Goal: Task Accomplishment & Management: Use online tool/utility

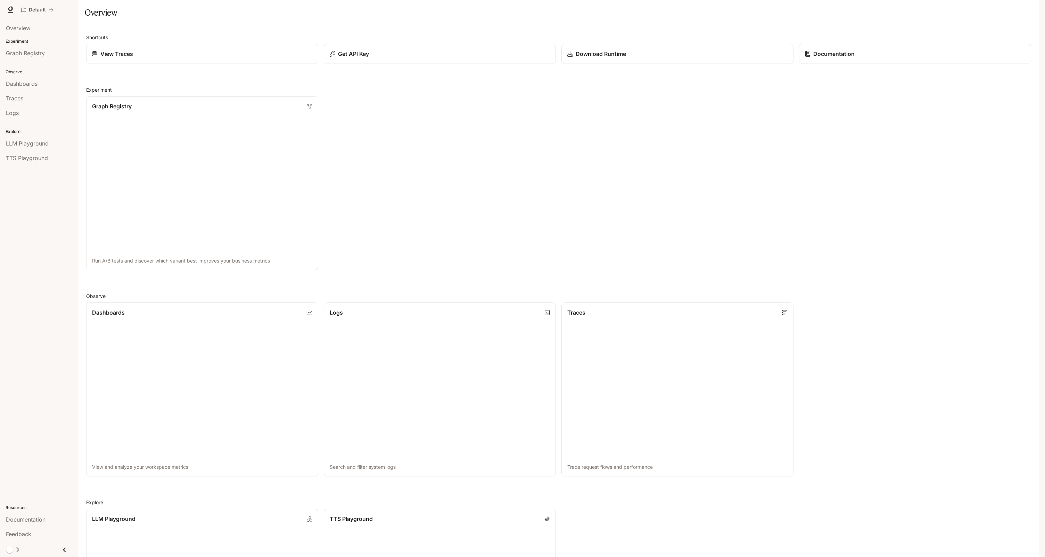
click at [1033, 14] on button "button" at bounding box center [1030, 10] width 14 height 14
click at [982, 69] on span "API Keys" at bounding box center [986, 72] width 90 height 7
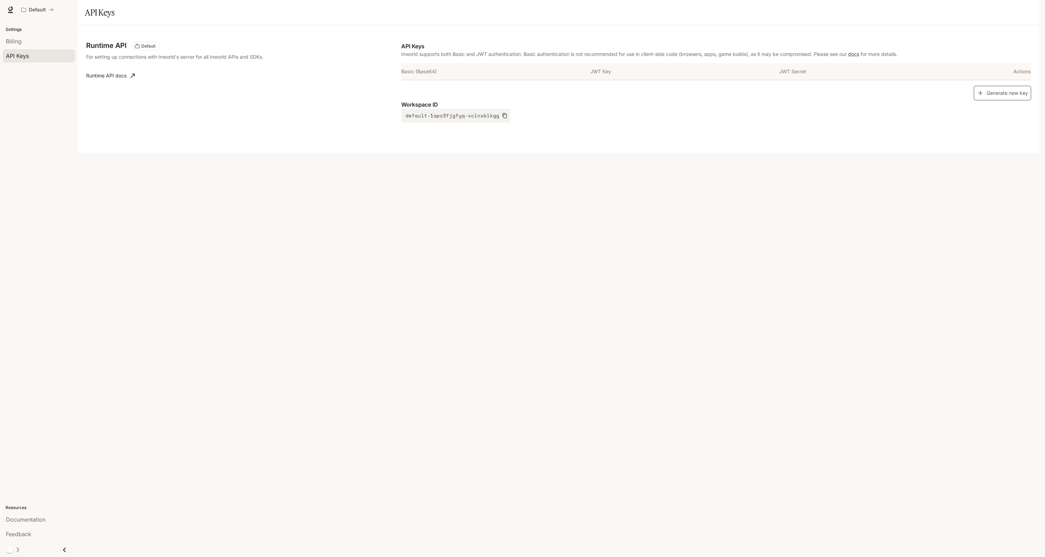
click at [987, 101] on button "Generate new key" at bounding box center [1002, 93] width 57 height 15
click at [938, 94] on button "button" at bounding box center [942, 88] width 12 height 12
click at [561, 91] on icon "button" at bounding box center [564, 88] width 6 height 6
click at [580, 94] on button "Copy Basic (Base64)" at bounding box center [576, 88] width 12 height 12
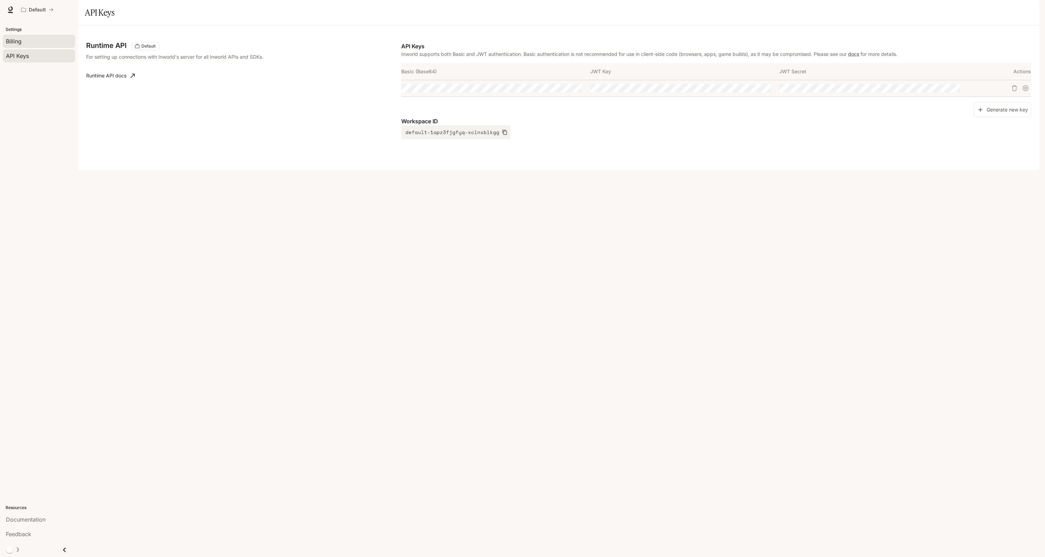
click at [37, 44] on div "Billing" at bounding box center [39, 41] width 66 height 8
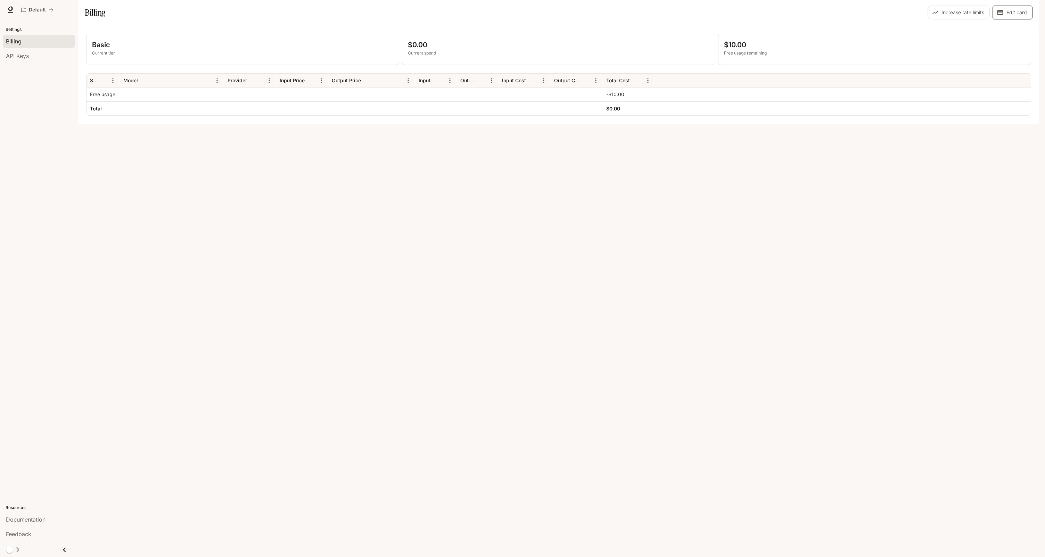
click at [1026, 19] on button "Edit card" at bounding box center [1013, 13] width 40 height 14
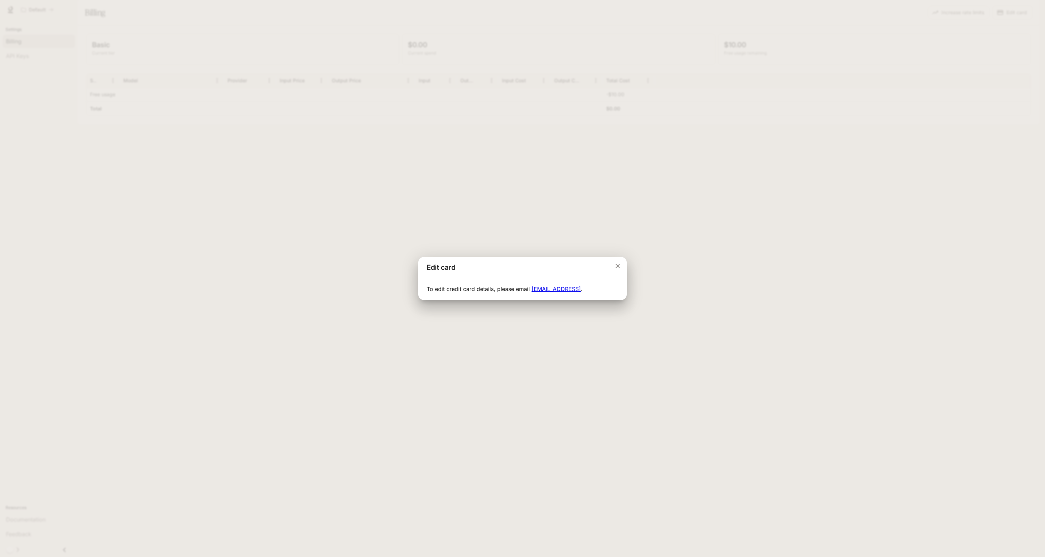
click at [619, 263] on icon "Close dialog" at bounding box center [617, 266] width 7 height 7
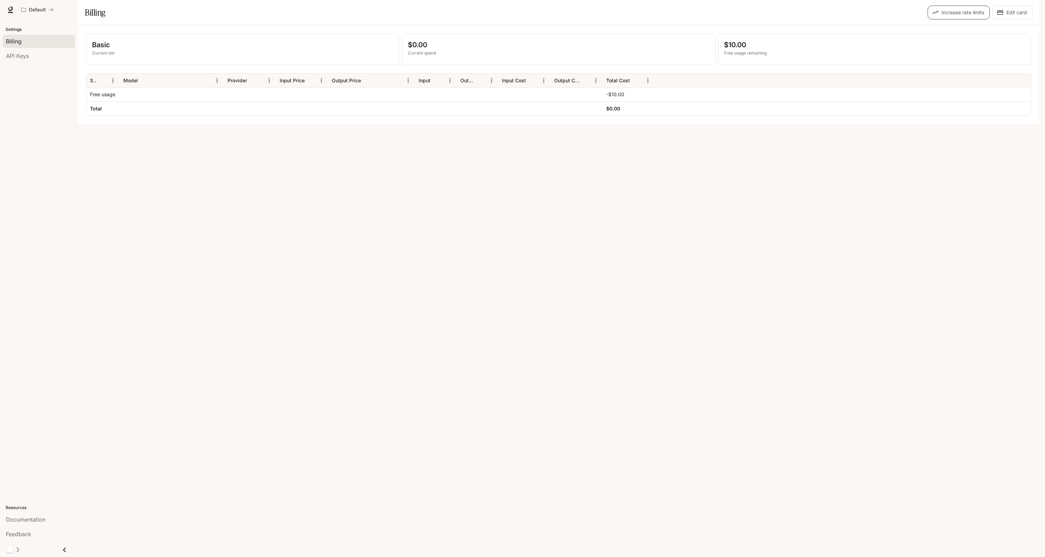
click at [975, 19] on button "Increase rate limits" at bounding box center [959, 13] width 62 height 14
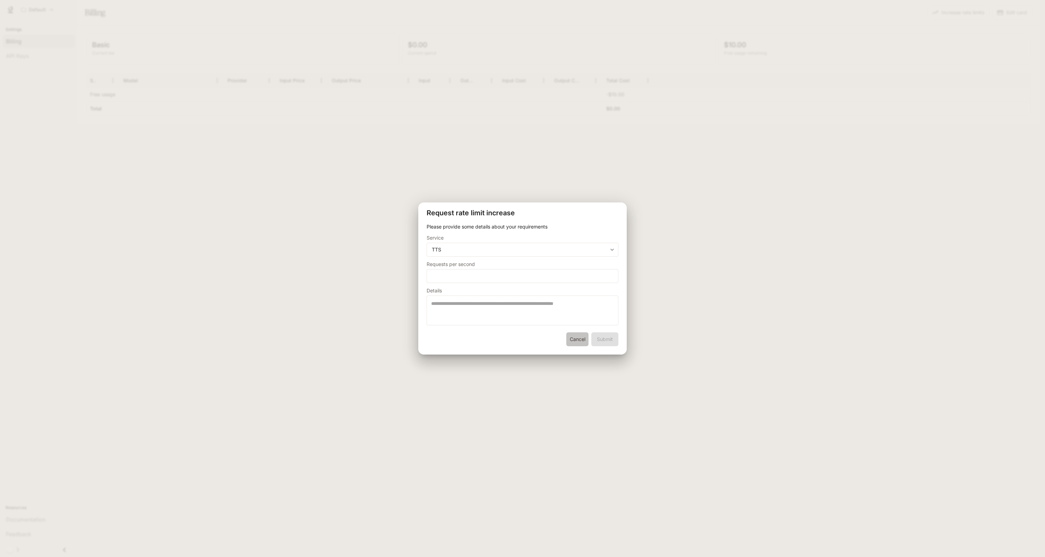
click at [582, 335] on button "Cancel" at bounding box center [577, 340] width 22 height 14
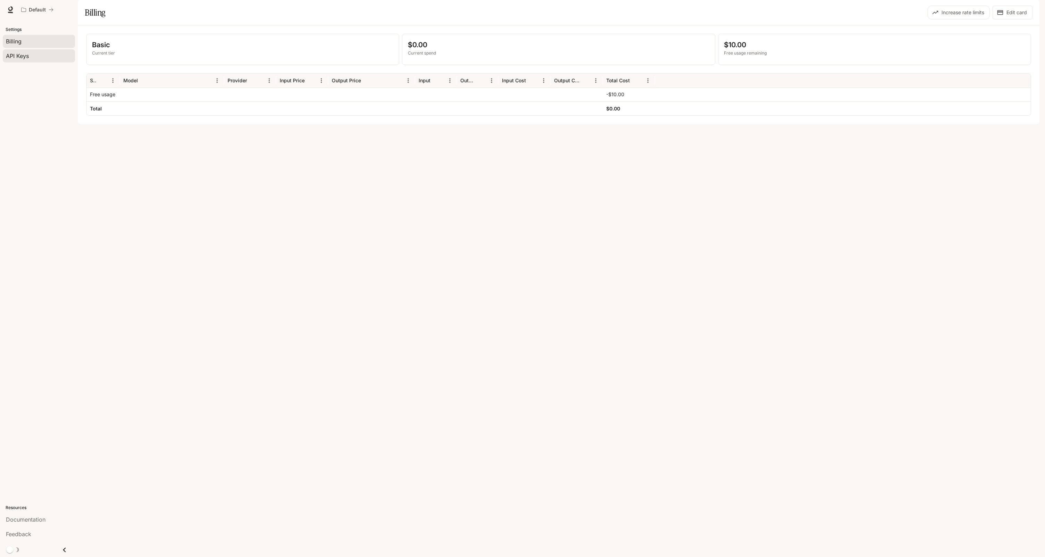
click at [45, 53] on div "API Keys" at bounding box center [39, 56] width 66 height 8
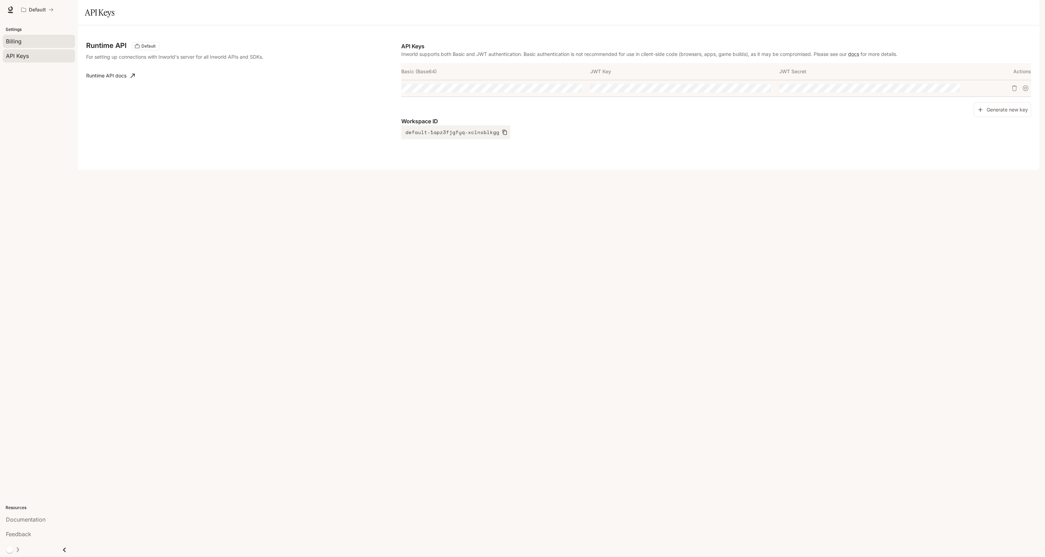
click at [54, 42] on div "Billing" at bounding box center [39, 41] width 66 height 8
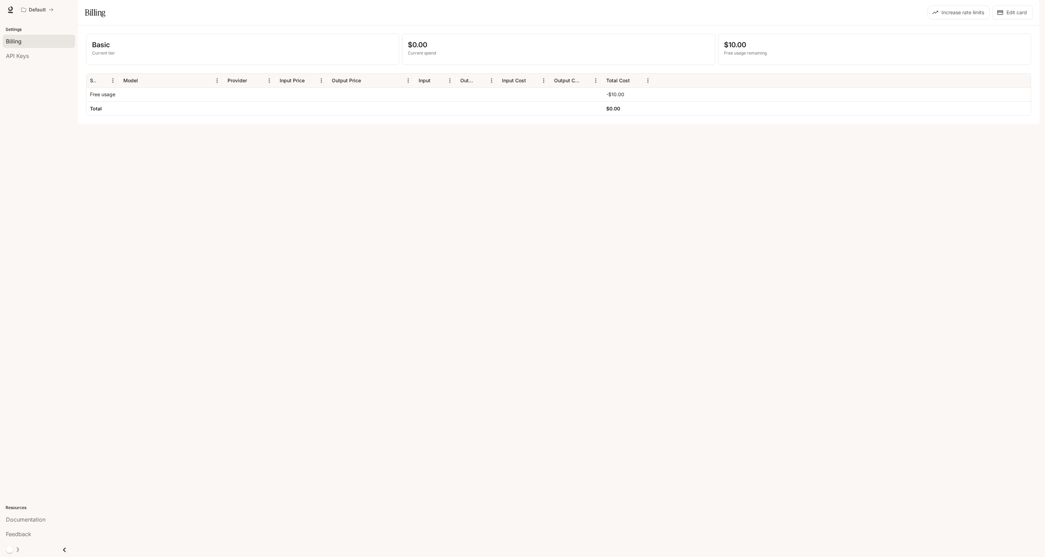
click at [136, 56] on p "Current tier" at bounding box center [242, 53] width 301 height 6
click at [425, 56] on p "Current spend" at bounding box center [558, 53] width 301 height 6
click at [732, 50] on p "$10.00" at bounding box center [874, 45] width 301 height 10
drag, startPoint x: 732, startPoint y: 63, endPoint x: 767, endPoint y: 77, distance: 37.4
click at [767, 65] on div "$10.00 Free usage remaining" at bounding box center [875, 49] width 312 height 31
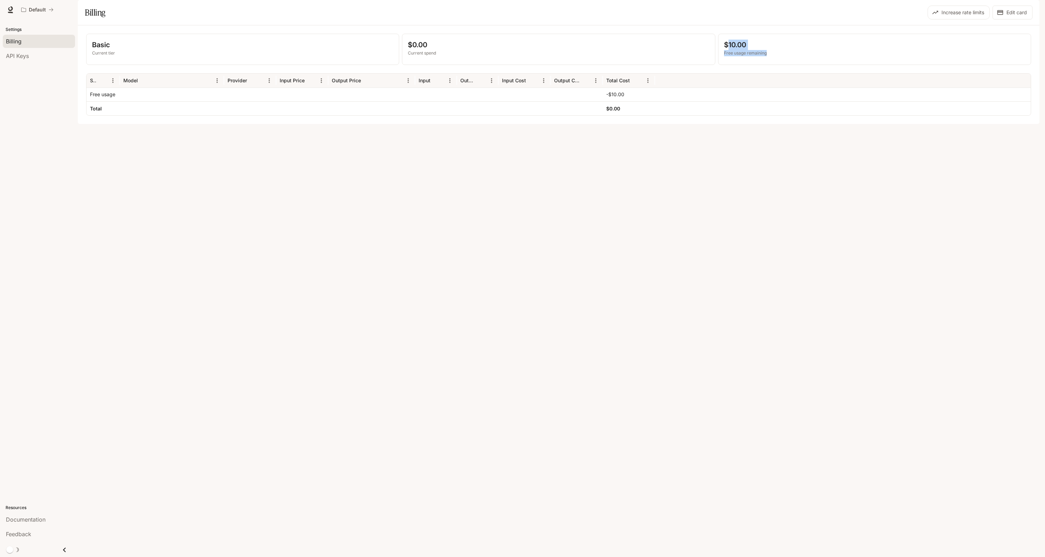
click at [773, 65] on div "$10.00 Free usage remaining" at bounding box center [875, 49] width 312 height 31
click at [1035, 11] on button "button" at bounding box center [1030, 10] width 14 height 14
click at [980, 69] on span "API Keys" at bounding box center [986, 72] width 90 height 7
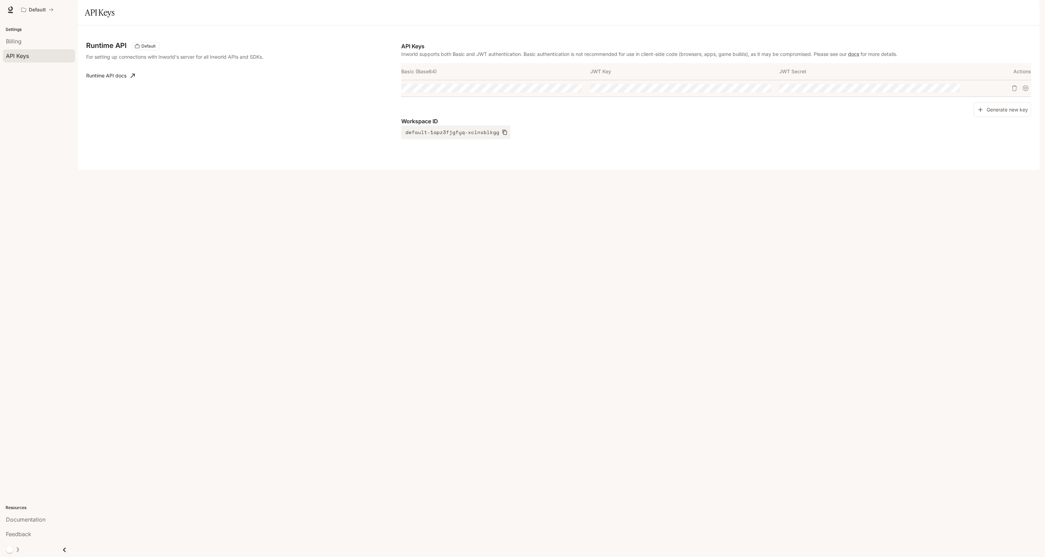
click at [1029, 11] on img "button" at bounding box center [1030, 10] width 10 height 10
click at [989, 31] on p "Babar" at bounding box center [972, 29] width 85 height 8
click at [1021, 66] on button "Save" at bounding box center [1021, 69] width 22 height 11
click at [979, 55] on link "Billing" at bounding box center [982, 58] width 108 height 13
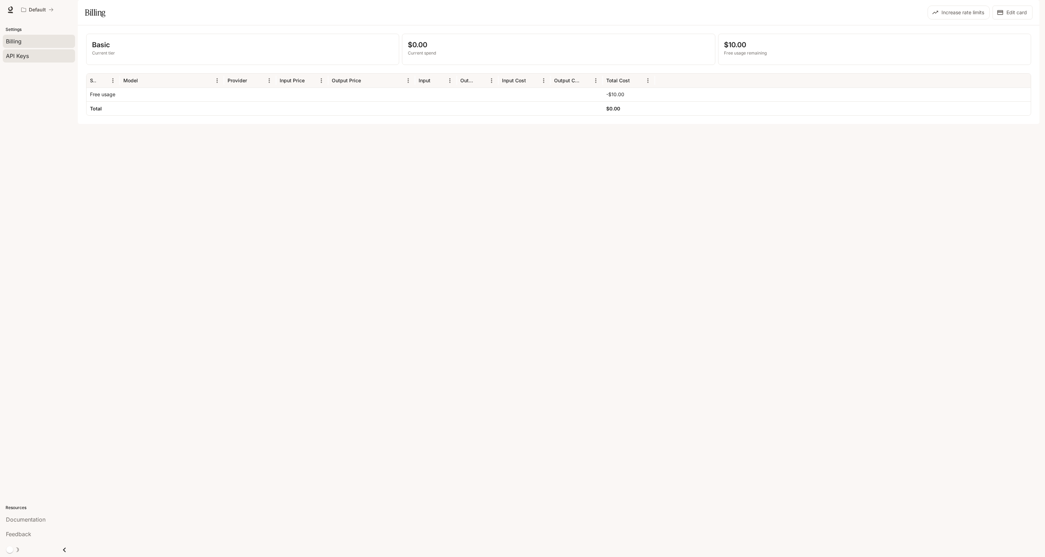
click at [49, 53] on div "API Keys" at bounding box center [39, 56] width 66 height 8
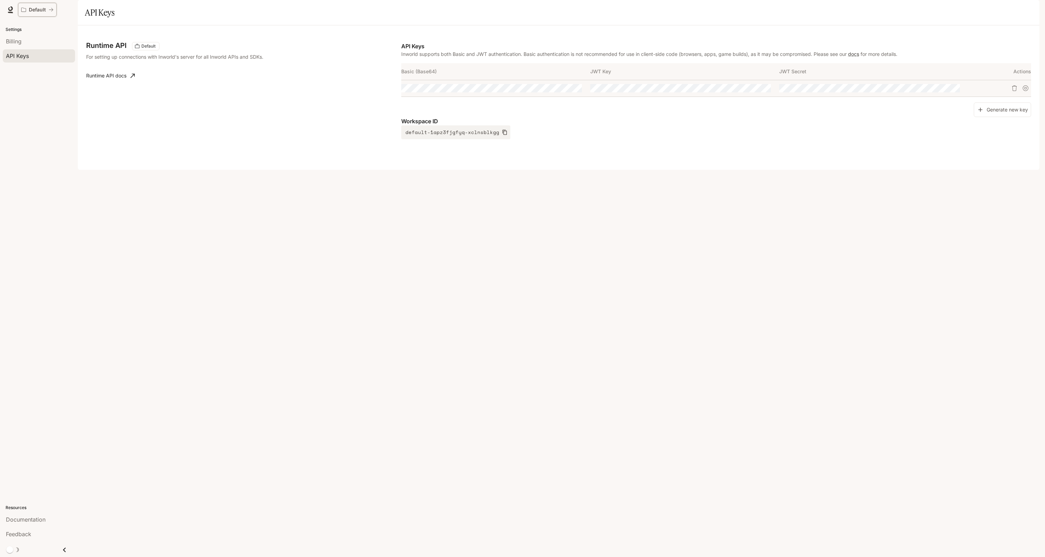
click at [51, 3] on button "Default" at bounding box center [37, 10] width 39 height 14
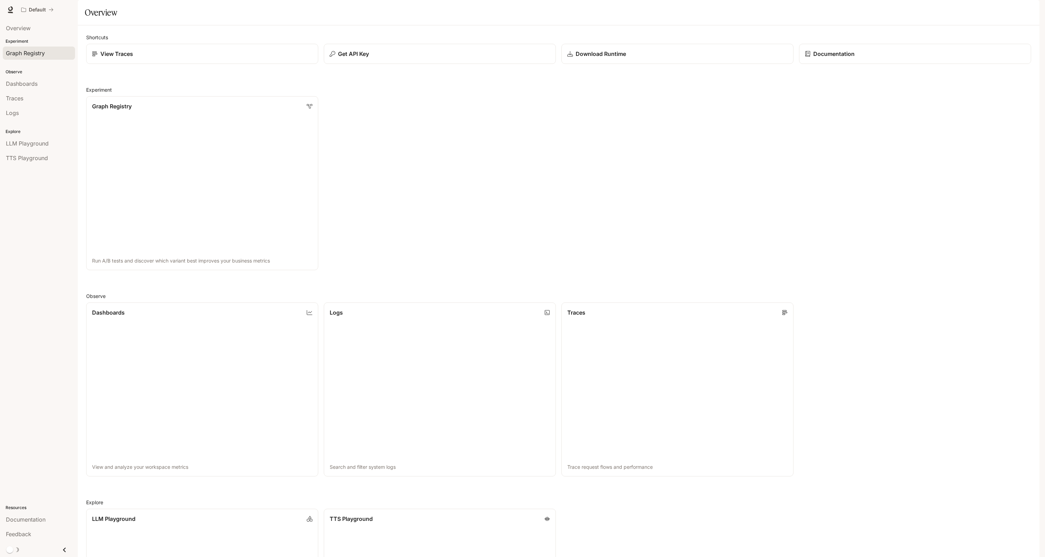
click at [53, 57] on div "Graph Registry" at bounding box center [39, 53] width 66 height 8
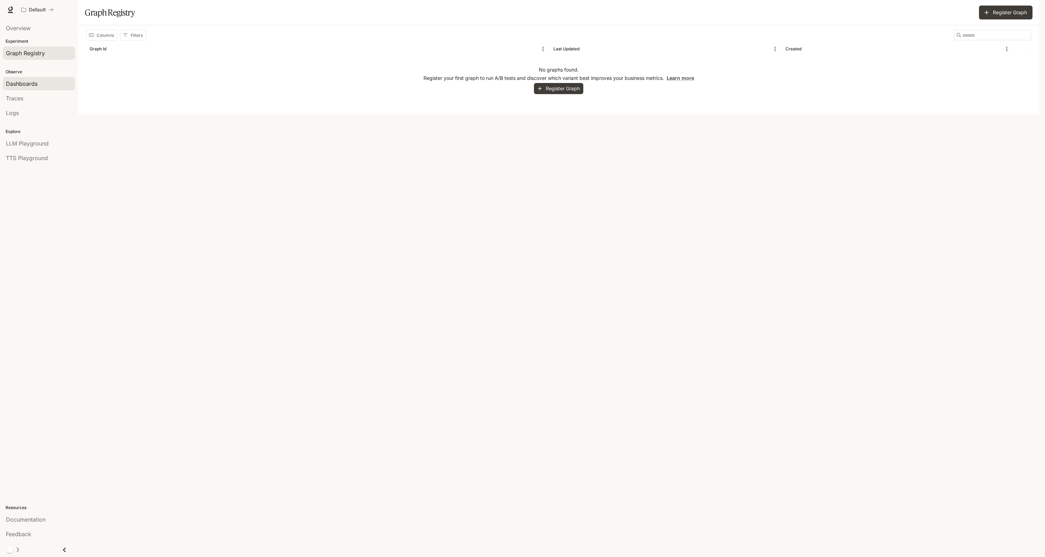
click at [46, 86] on div "Dashboards" at bounding box center [39, 84] width 66 height 8
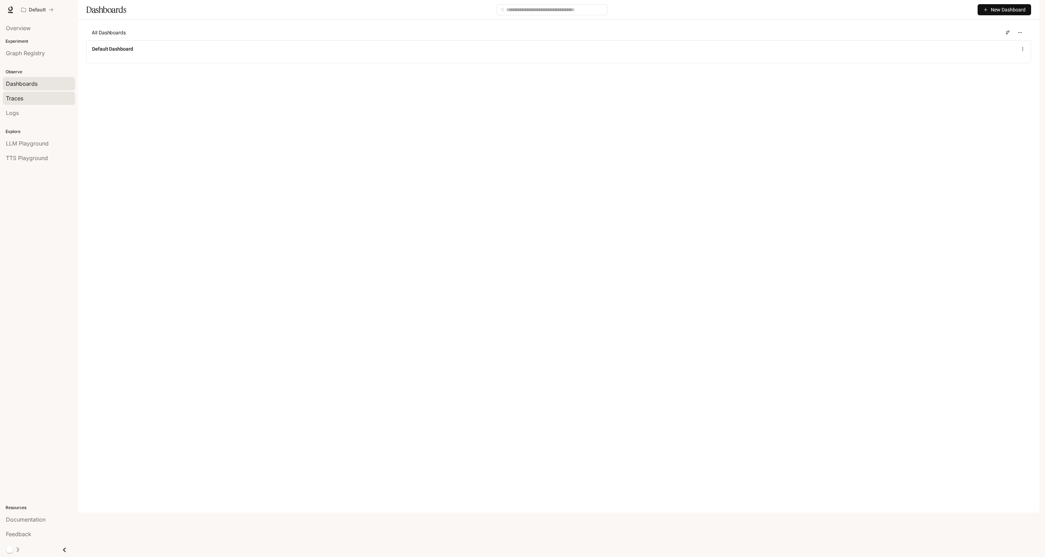
click at [35, 101] on div "Traces" at bounding box center [39, 98] width 66 height 8
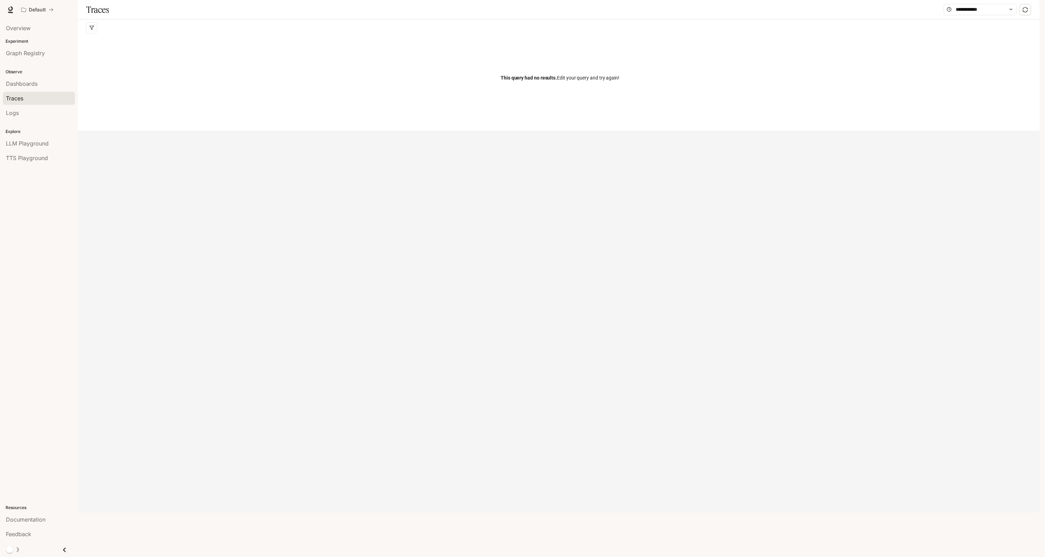
click at [43, 125] on div "Explore LLM Playground TTS Playground" at bounding box center [39, 144] width 78 height 45
click at [43, 119] on link "Logs" at bounding box center [39, 112] width 72 height 13
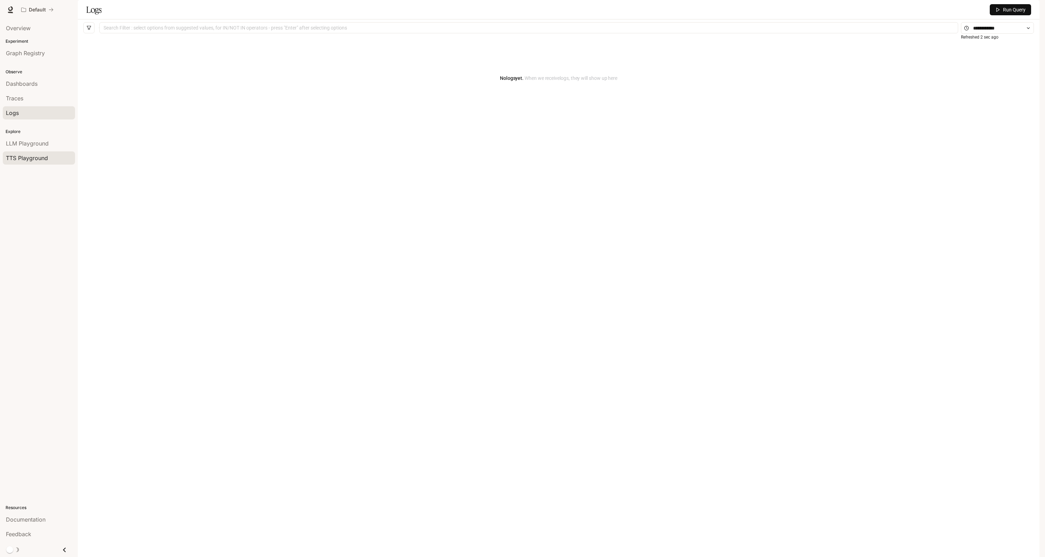
click at [54, 153] on link "TTS Playground" at bounding box center [39, 158] width 72 height 13
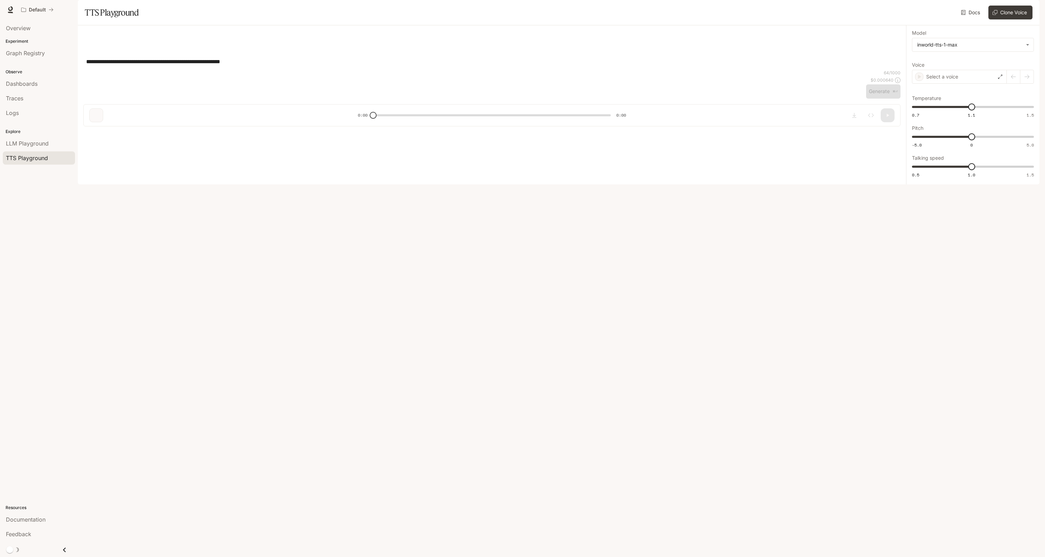
type textarea "**********"
type input "**********"
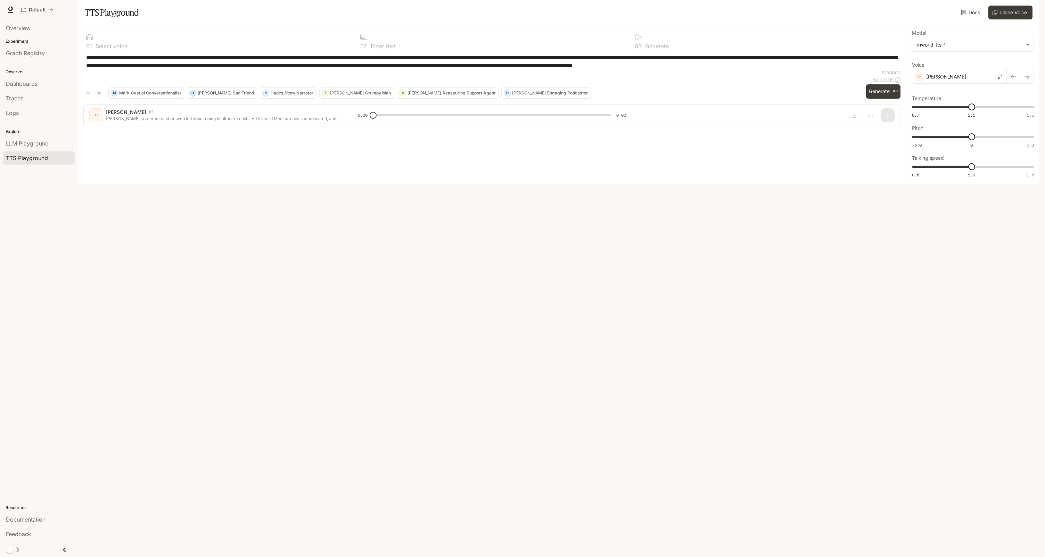
click at [510, 19] on div "Docs Voices Clone Voice" at bounding box center [586, 13] width 891 height 14
click at [1030, 10] on img "button" at bounding box center [1030, 10] width 10 height 10
click at [991, 55] on span "Billing" at bounding box center [986, 58] width 90 height 7
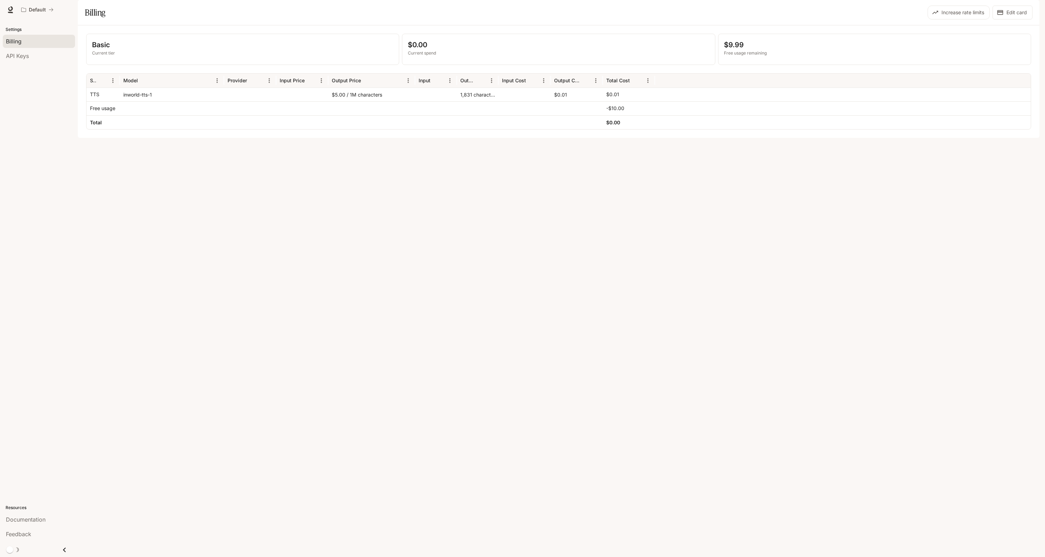
click at [737, 65] on div "$9.99 Free usage remaining" at bounding box center [875, 49] width 312 height 31
click at [472, 101] on div "1,831 characters" at bounding box center [478, 95] width 42 height 14
click at [466, 138] on div "Basic Current tier $0.00 Current spend $9.99 Free usage remaining Service Model…" at bounding box center [559, 81] width 962 height 113
